Goal: Task Accomplishment & Management: Manage account settings

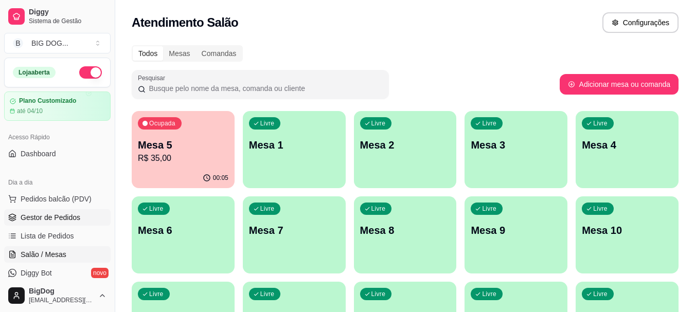
click at [55, 216] on span "Gestor de Pedidos" at bounding box center [51, 217] width 60 height 10
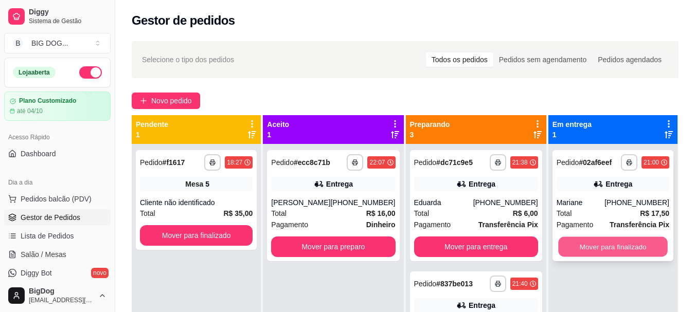
click at [615, 247] on button "Mover para finalizado" at bounding box center [613, 247] width 110 height 20
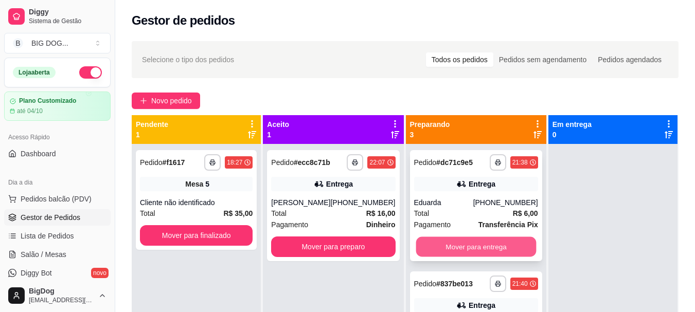
click at [493, 247] on button "Mover para entrega" at bounding box center [476, 247] width 120 height 20
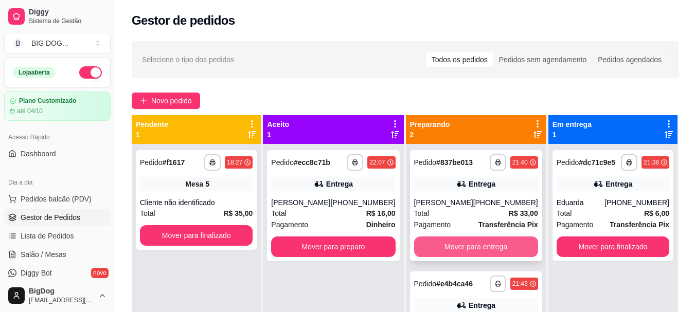
click at [490, 242] on button "Mover para entrega" at bounding box center [476, 247] width 124 height 21
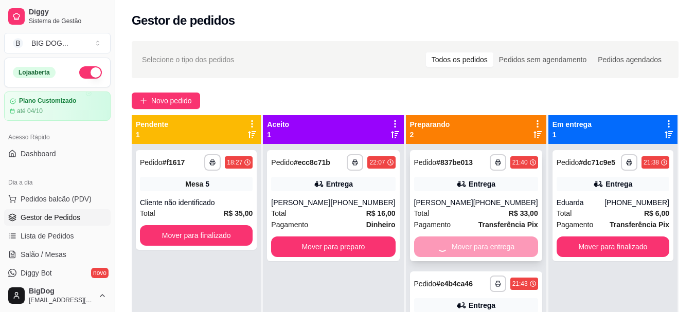
click at [490, 242] on div "Mover para entrega" at bounding box center [476, 247] width 124 height 21
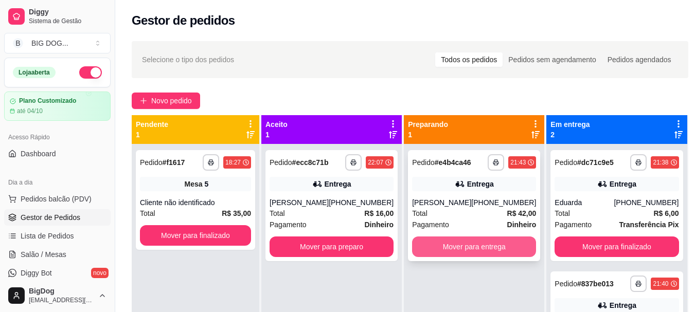
click at [482, 252] on button "Mover para entrega" at bounding box center [474, 247] width 124 height 21
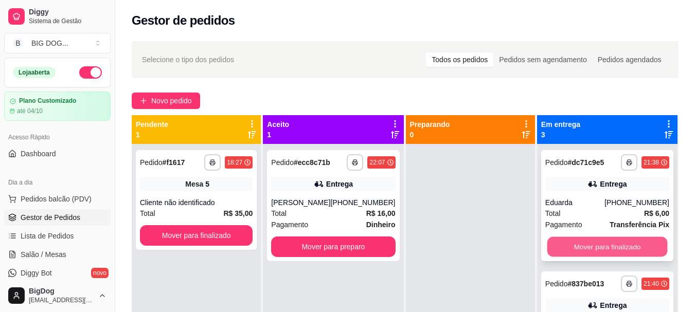
click at [575, 246] on button "Mover para finalizado" at bounding box center [607, 247] width 120 height 20
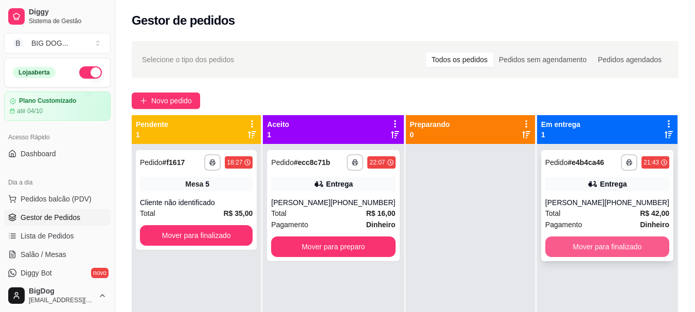
click at [575, 254] on button "Mover para finalizado" at bounding box center [607, 247] width 124 height 21
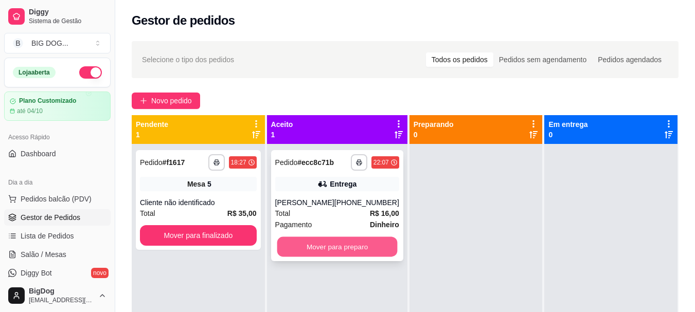
click at [371, 248] on button "Mover para preparo" at bounding box center [337, 247] width 120 height 20
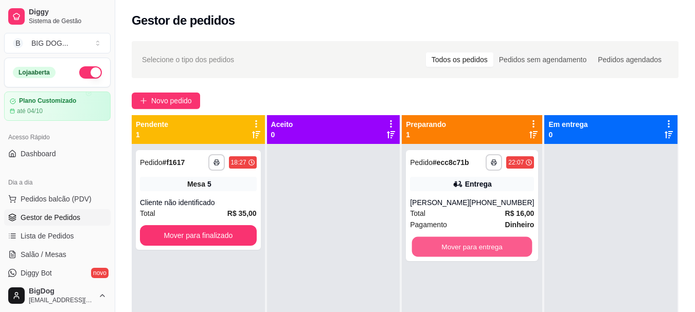
click at [473, 246] on button "Mover para entrega" at bounding box center [472, 247] width 120 height 20
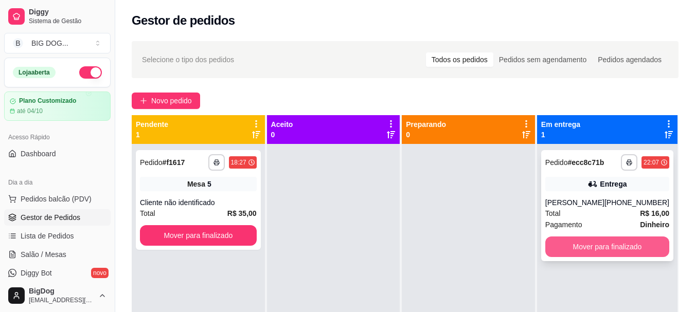
click at [581, 238] on button "Mover para finalizado" at bounding box center [607, 247] width 124 height 21
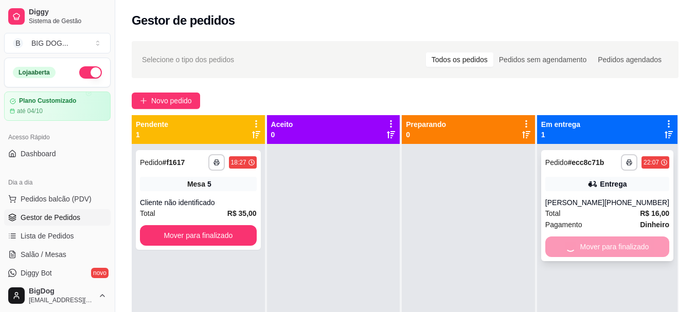
click at [581, 238] on div "Mover para finalizado" at bounding box center [607, 247] width 124 height 21
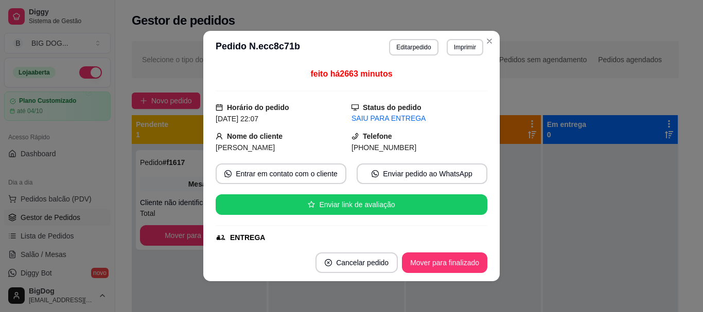
click at [225, 187] on div "feito há 2663 minutos Horário do pedido [DATE] 22:07 Status do pedido SAIU PARA…" at bounding box center [352, 154] width 272 height 172
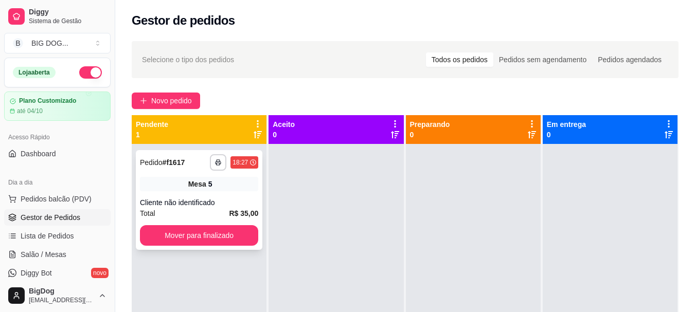
click at [174, 216] on div "Total R$ 35,00" at bounding box center [199, 213] width 118 height 11
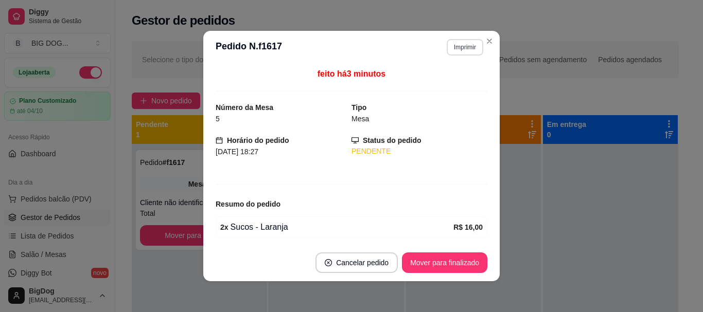
click at [451, 46] on button "Imprimir" at bounding box center [464, 47] width 37 height 16
click at [442, 87] on button "IMPRESSORA" at bounding box center [442, 83] width 72 height 16
